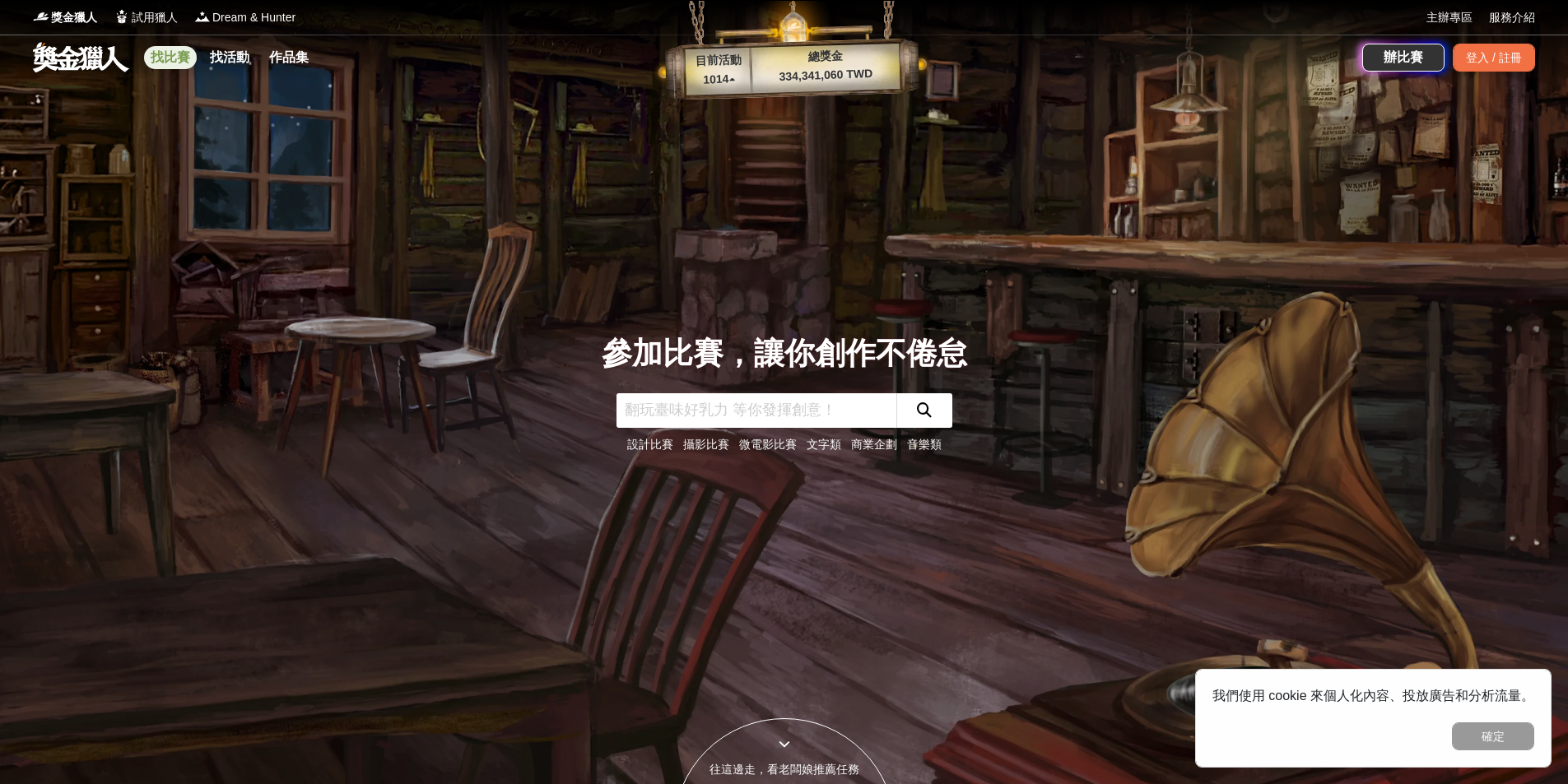
click at [185, 62] on link "找比賽" at bounding box center [171, 57] width 53 height 23
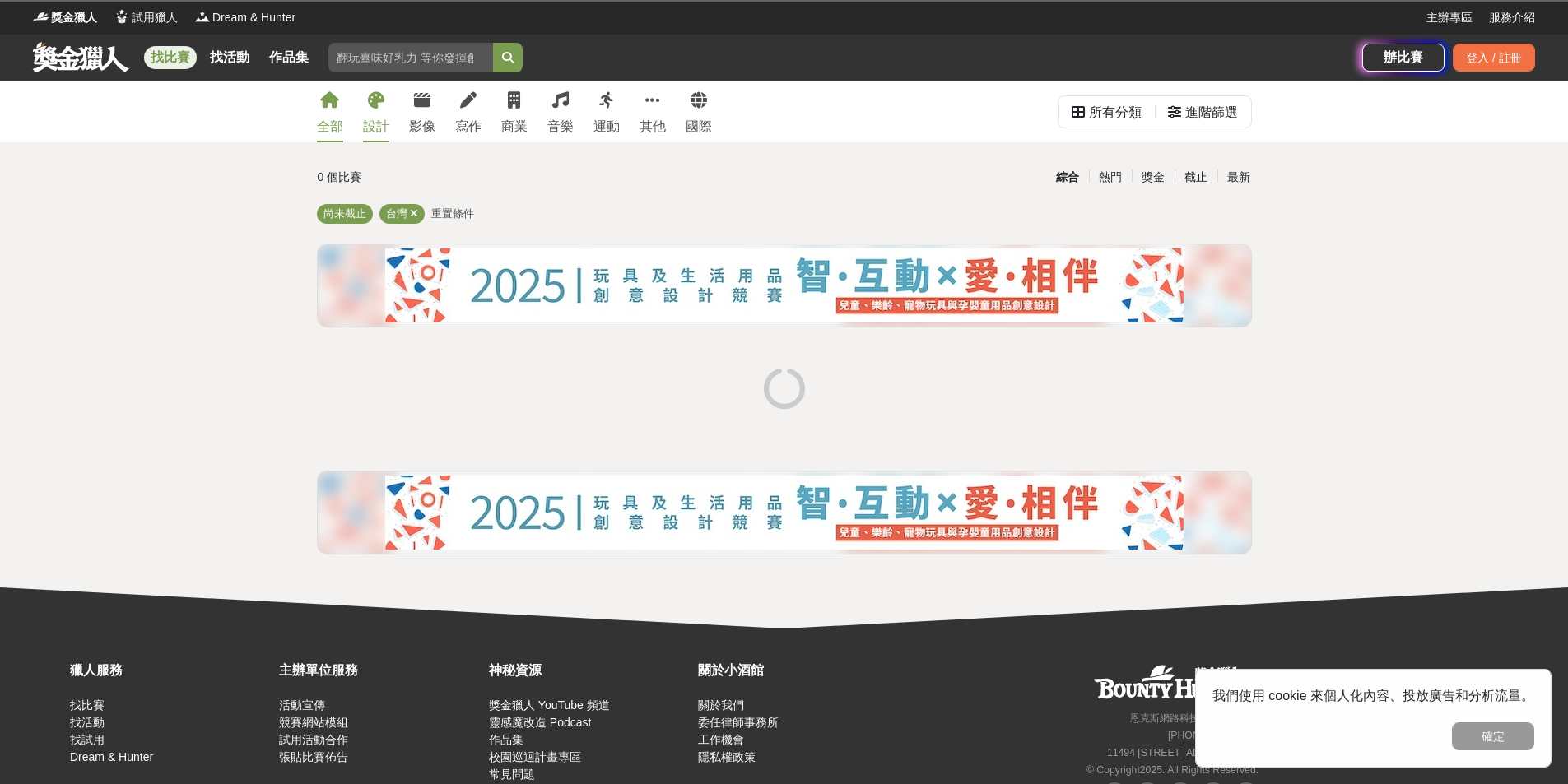
click at [370, 98] on icon at bounding box center [375, 100] width 17 height 17
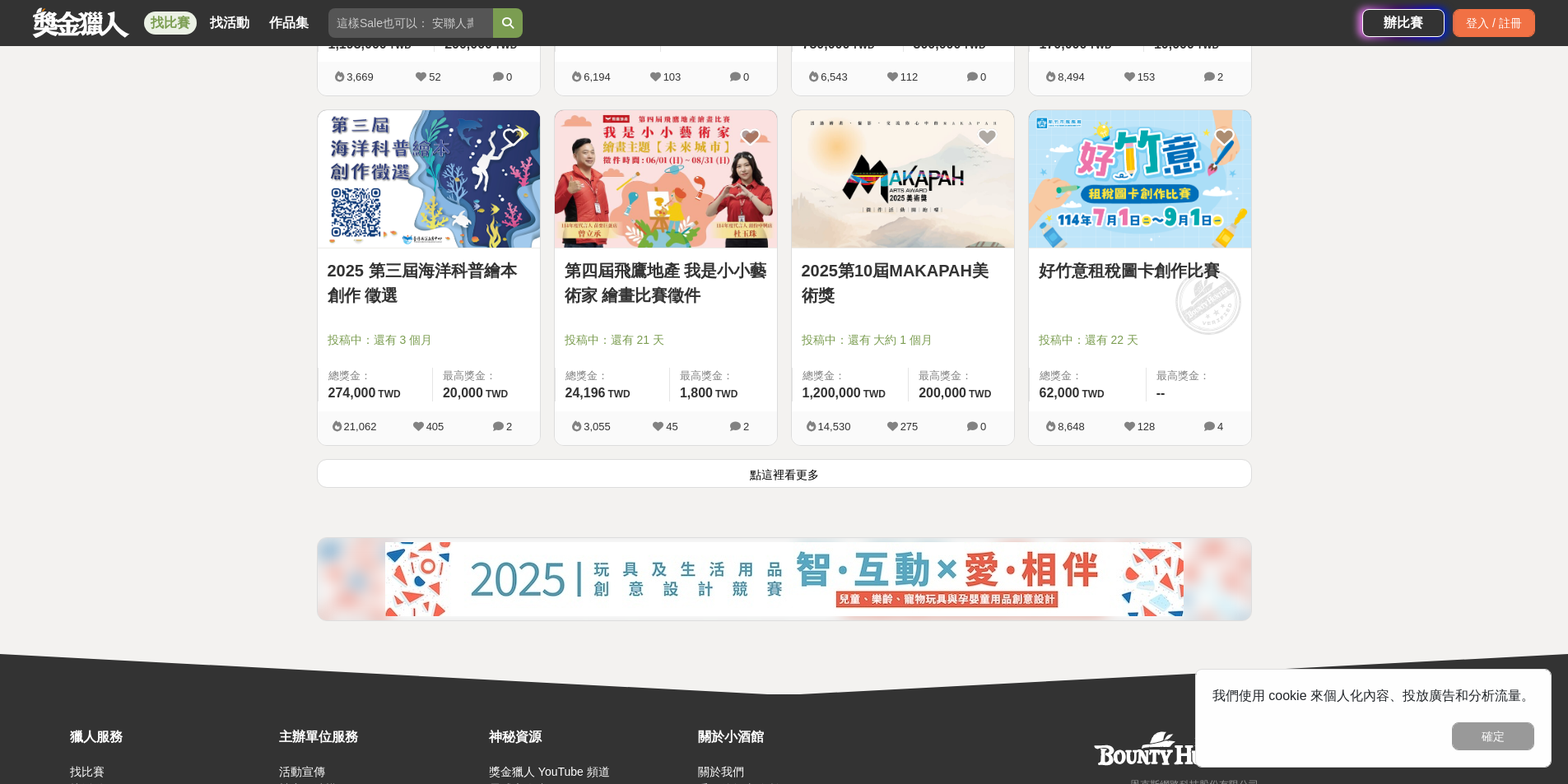
scroll to position [2057, 0]
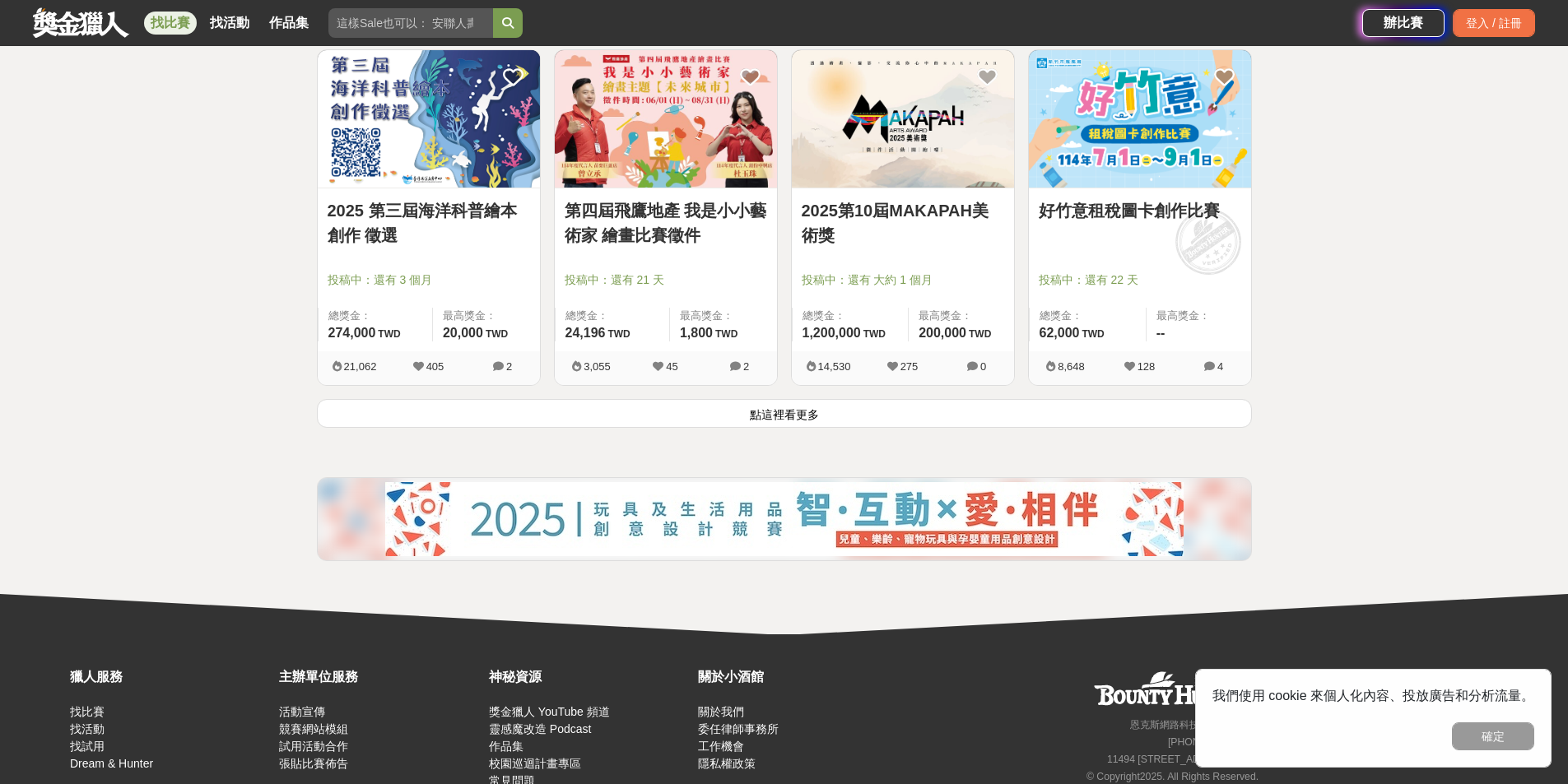
click at [775, 409] on button "點這裡看更多" at bounding box center [784, 413] width 935 height 28
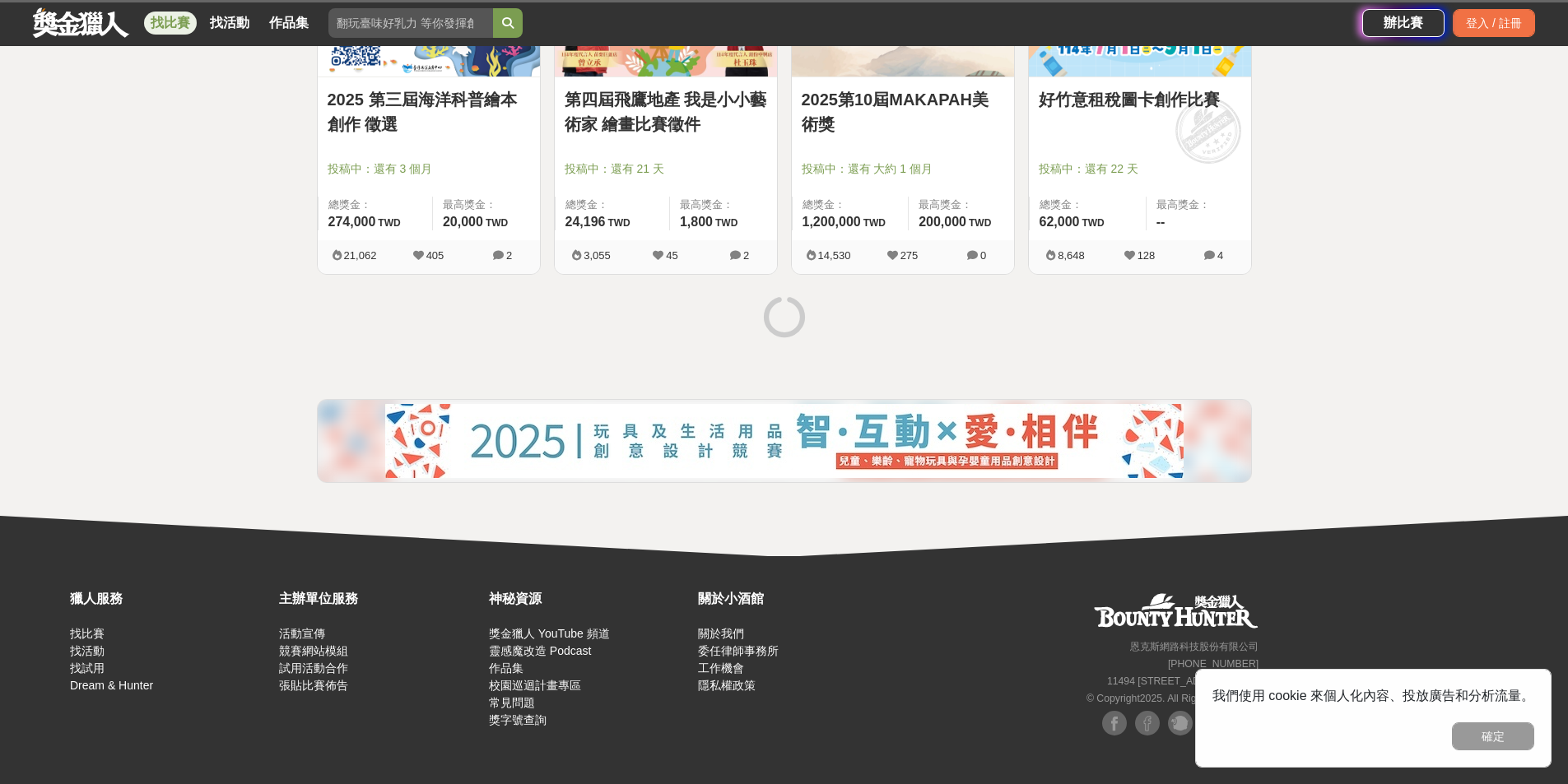
scroll to position [2171, 0]
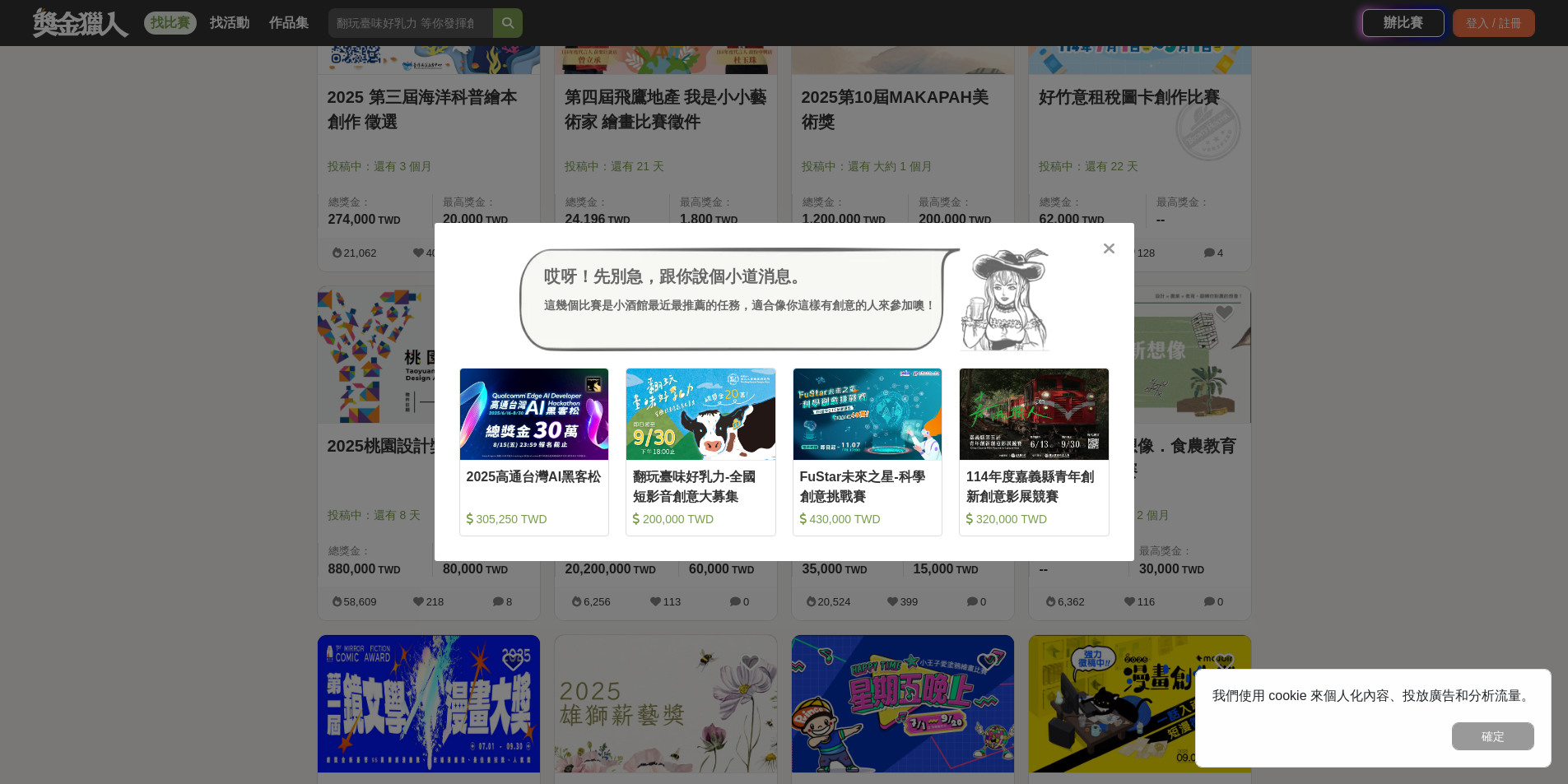
click at [1107, 246] on icon at bounding box center [1108, 249] width 13 height 17
